Goal: Task Accomplishment & Management: Manage account settings

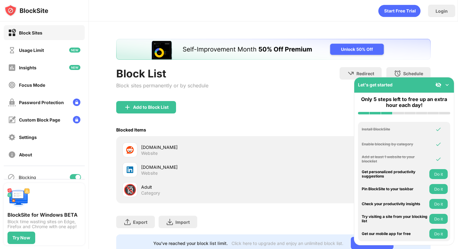
scroll to position [20, 0]
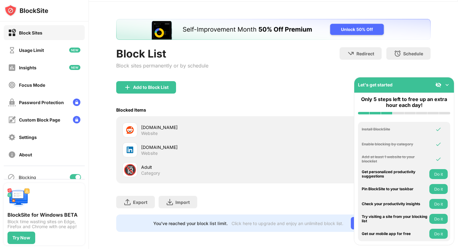
click at [447, 84] on img at bounding box center [447, 85] width 6 height 6
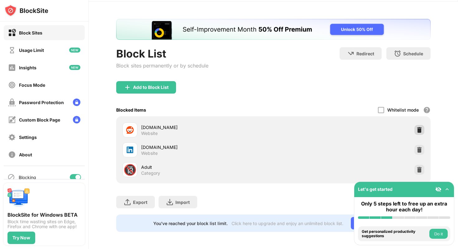
click at [420, 129] on img at bounding box center [419, 130] width 6 height 6
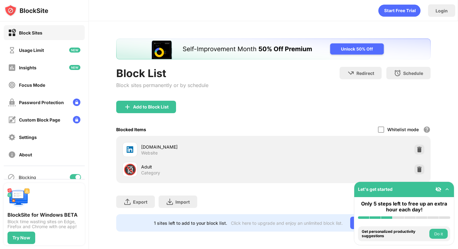
scroll to position [0, 0]
